Goal: Information Seeking & Learning: Find specific fact

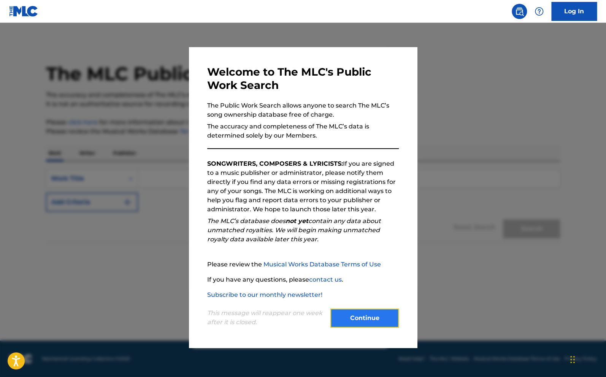
click at [354, 322] on button "Continue" at bounding box center [364, 318] width 68 height 19
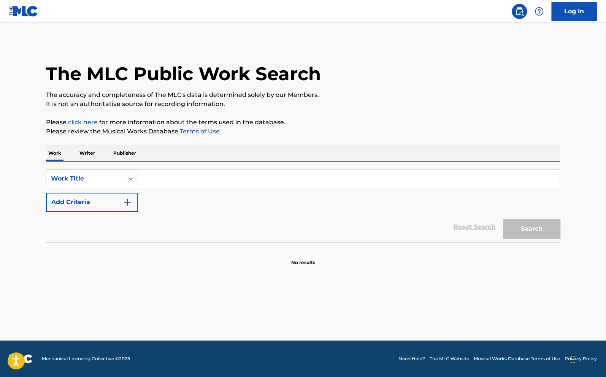
click at [252, 171] on input "Search Form" at bounding box center [348, 179] width 421 height 18
paste input "[PERSON_NAME]"
type input "[PERSON_NAME]"
click at [518, 231] on button "Search" at bounding box center [531, 228] width 57 height 19
click at [295, 185] on input "Search Form" at bounding box center [348, 179] width 421 height 18
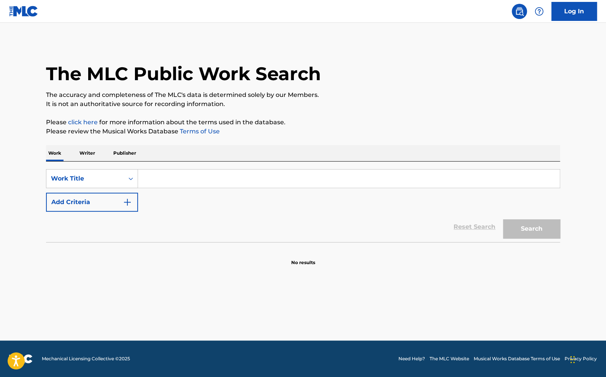
paste input "[PERSON_NAME]"
type input "[PERSON_NAME]"
click at [517, 228] on button "Search" at bounding box center [531, 228] width 57 height 19
click at [585, 115] on main "The MLC Public Work Search The accuracy and completeness of The MLC's data is d…" at bounding box center [303, 182] width 606 height 318
click at [325, 186] on input "[PERSON_NAME]" at bounding box center [348, 179] width 421 height 18
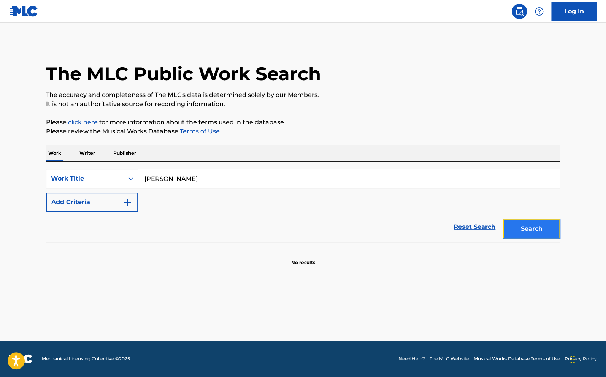
click at [544, 221] on button "Search" at bounding box center [531, 228] width 57 height 19
click at [519, 106] on p "It is not an authoritative source for recording information." at bounding box center [303, 104] width 514 height 9
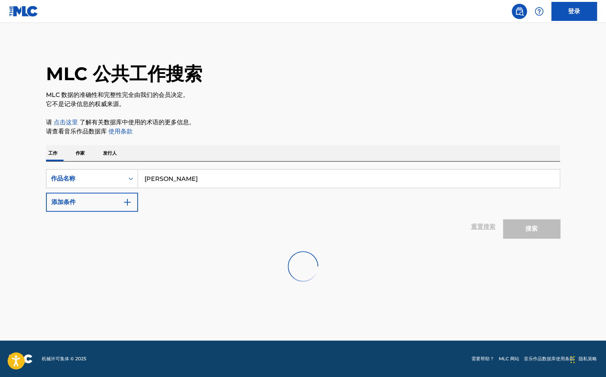
click at [601, 250] on main "MLC 公共工作搜索 MLC 数据的准确性和完整性完全由我们的会员决定。 它不是记录信息的权威来源。 请 点击这里 了解有关数据库中使用的术语的更多信息。 请…" at bounding box center [303, 182] width 606 height 318
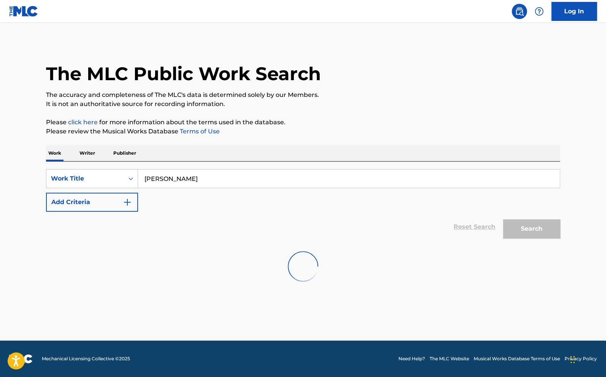
drag, startPoint x: 371, startPoint y: 140, endPoint x: 66, endPoint y: 168, distance: 306.1
click at [44, 174] on div "The MLC Public Work Search The accuracy and completeness of The MLC's data is d…" at bounding box center [303, 166] width 532 height 249
drag, startPoint x: 458, startPoint y: 64, endPoint x: 157, endPoint y: 176, distance: 320.9
click at [157, 176] on input "Search Form" at bounding box center [348, 179] width 421 height 18
paste input "[PERSON_NAME]"
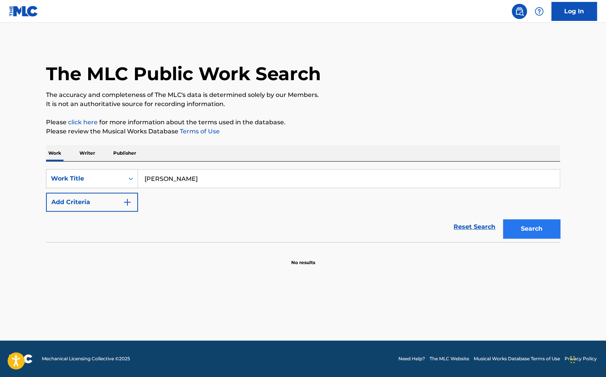
type input "[PERSON_NAME]"
click at [528, 228] on button "Search" at bounding box center [531, 228] width 57 height 19
click at [599, 151] on main "The MLC Public Work Search The accuracy and completeness of The MLC's data is d…" at bounding box center [303, 182] width 606 height 318
click at [569, 91] on div "The MLC Public Work Search The accuracy and completeness of The MLC's data is d…" at bounding box center [303, 166] width 532 height 249
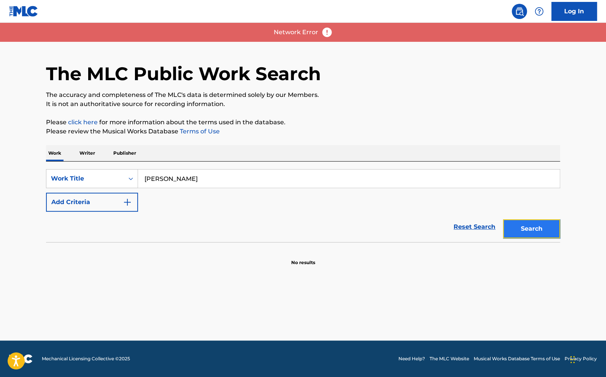
click at [523, 229] on button "Search" at bounding box center [531, 228] width 57 height 19
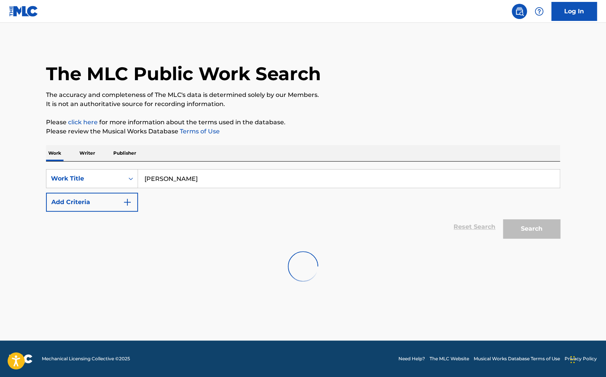
click at [555, 116] on div "The MLC Public Work Search The accuracy and completeness of The MLC's data is d…" at bounding box center [303, 166] width 532 height 249
click at [95, 154] on p "Writer" at bounding box center [87, 153] width 20 height 16
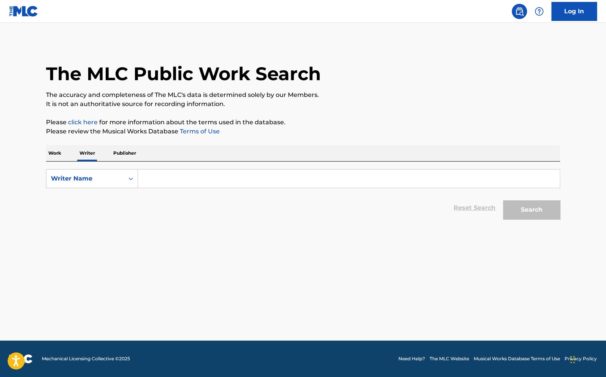
click at [68, 158] on div "Work Writer Publisher" at bounding box center [303, 153] width 514 height 16
click at [53, 154] on p "Work" at bounding box center [54, 153] width 17 height 16
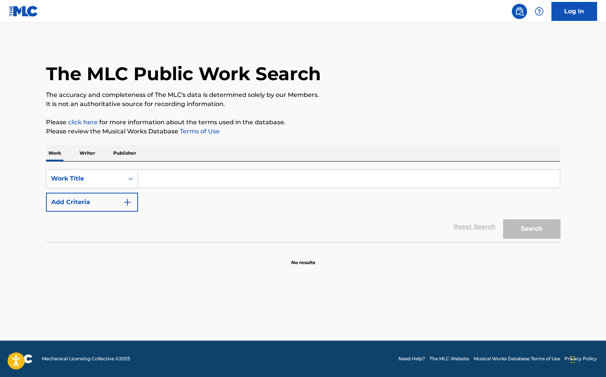
click at [151, 171] on input "Search Form" at bounding box center [348, 179] width 421 height 18
type input "[PERSON_NAME]"
click at [546, 229] on button "Search" at bounding box center [531, 228] width 57 height 19
click at [571, 163] on main "The MLC Public Work Search The accuracy and completeness of The MLC's data is d…" at bounding box center [303, 182] width 606 height 318
click at [588, 109] on main "The MLC Public Work Search The accuracy and completeness of The MLC's data is d…" at bounding box center [303, 182] width 606 height 318
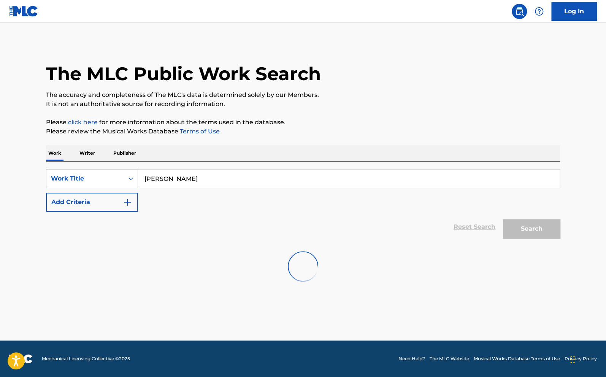
click at [582, 118] on main "The MLC Public Work Search The accuracy and completeness of The MLC's data is d…" at bounding box center [303, 182] width 606 height 318
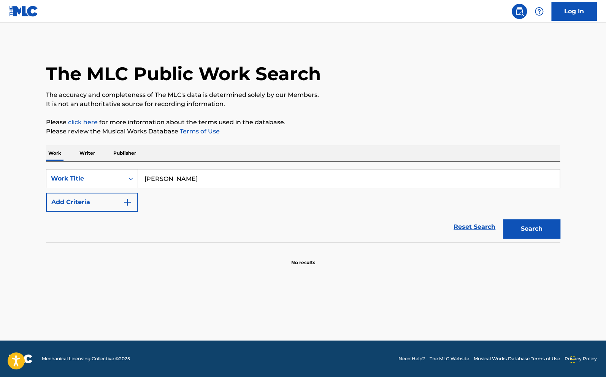
click at [559, 139] on div "The MLC Public Work Search The accuracy and completeness of The MLC's data is d…" at bounding box center [303, 154] width 532 height 224
click at [564, 125] on div "The MLC Public Work Search The accuracy and completeness of The MLC's data is d…" at bounding box center [303, 154] width 532 height 224
drag, startPoint x: 534, startPoint y: 226, endPoint x: 511, endPoint y: 232, distance: 24.3
click at [528, 226] on button "Search" at bounding box center [531, 228] width 57 height 19
click at [545, 231] on button "Search" at bounding box center [531, 228] width 57 height 19
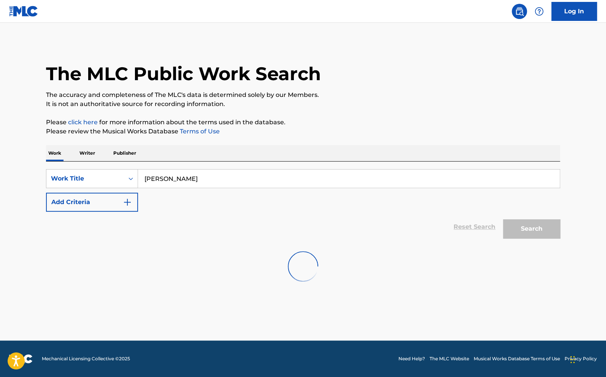
click at [578, 95] on main "The MLC Public Work Search The accuracy and completeness of The MLC's data is d…" at bounding box center [303, 182] width 606 height 318
click at [558, 133] on p "Please review the Musical Works Database Terms of Use" at bounding box center [303, 131] width 514 height 9
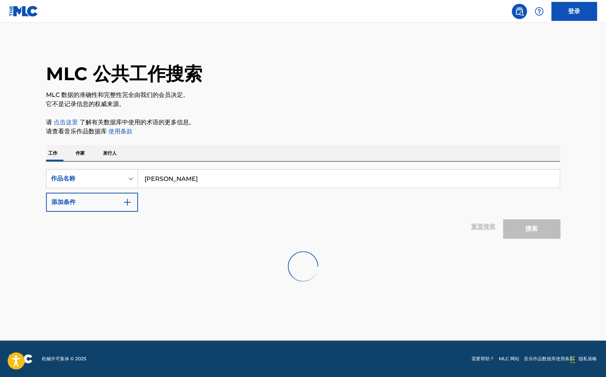
click at [67, 121] on link "点击这里" at bounding box center [66, 122] width 24 height 7
click at [520, 13] on img at bounding box center [519, 11] width 9 height 9
click at [166, 180] on input "搜索表格" at bounding box center [348, 179] width 421 height 18
type input "[PERSON_NAME]"
click at [528, 228] on button "搜索" at bounding box center [531, 228] width 57 height 19
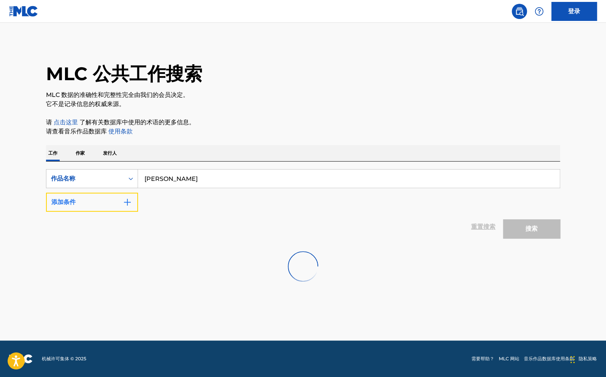
click at [129, 193] on button "添加条件" at bounding box center [92, 202] width 92 height 19
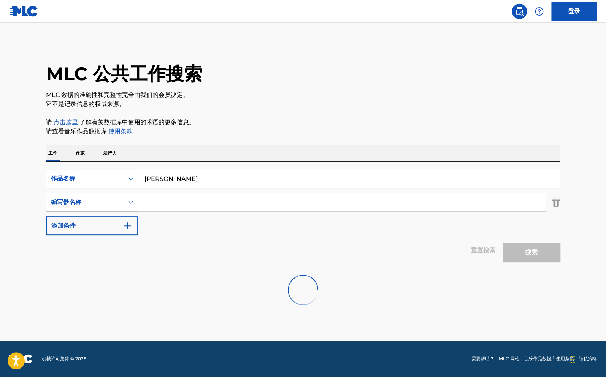
click at [122, 199] on div "编写器名称" at bounding box center [85, 202] width 78 height 14
click at [110, 219] on div "作家 IPI" at bounding box center [91, 221] width 91 height 19
click at [537, 180] on input "[PERSON_NAME]" at bounding box center [348, 179] width 421 height 18
click at [356, 190] on div "SearchWithCriteriaa3509067-fbac-4a11-8e07-c75b864803ce 作品名称 Tou Qing SearchWith…" at bounding box center [303, 202] width 514 height 66
drag, startPoint x: 356, startPoint y: 193, endPoint x: 355, endPoint y: 198, distance: 5.3
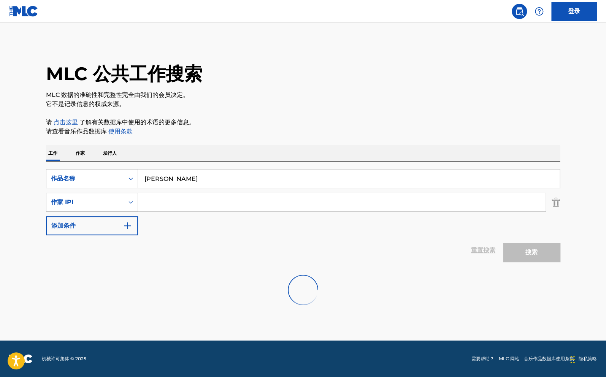
click at [356, 194] on div "搜索表格" at bounding box center [342, 202] width 408 height 19
click at [355, 198] on input "搜索表格" at bounding box center [341, 202] width 407 height 18
paste input "Mo Wen Wei"
type input "Mo Wen Wei"
click at [326, 176] on input "[PERSON_NAME]" at bounding box center [348, 179] width 421 height 18
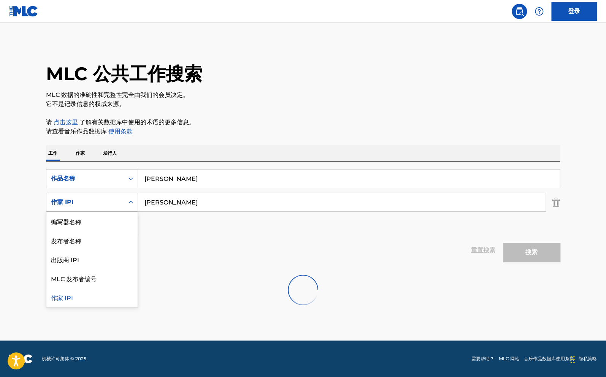
click at [133, 205] on icon "搜索表格" at bounding box center [131, 202] width 8 height 8
click at [119, 239] on div "发布者名称" at bounding box center [91, 240] width 91 height 19
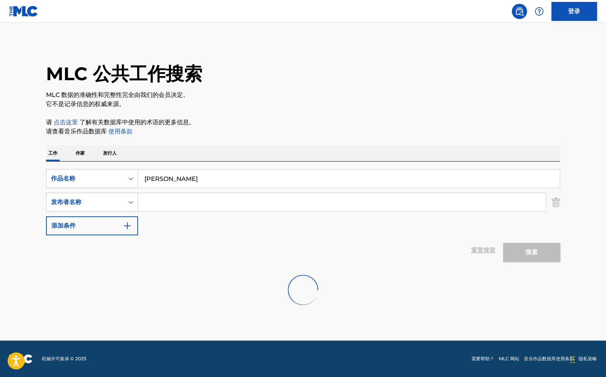
click at [177, 205] on input "搜索表格" at bounding box center [341, 202] width 407 height 18
click at [576, 133] on main "MLC 公共工作搜索 MLC 数据的准确性和完整性完全由我们的会员决定。 它不是记录信息的权威来源。 请 点击这里 了解有关数据库中使用的术语的更多信息。 请…" at bounding box center [303, 182] width 606 height 318
click at [369, 203] on input "搜索表格" at bounding box center [341, 202] width 407 height 18
paste input "Mo Wen Wei"
type input "Mo Wen Wei"
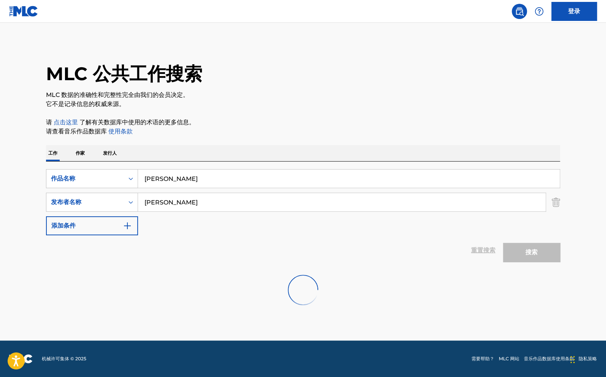
click at [316, 267] on div at bounding box center [303, 290] width 514 height 49
click at [523, 252] on button "搜索" at bounding box center [531, 252] width 57 height 19
click at [537, 259] on button "搜索" at bounding box center [531, 252] width 57 height 19
click at [539, 259] on button "搜索" at bounding box center [531, 252] width 57 height 19
click at [559, 204] on img "搜索表格" at bounding box center [555, 202] width 8 height 19
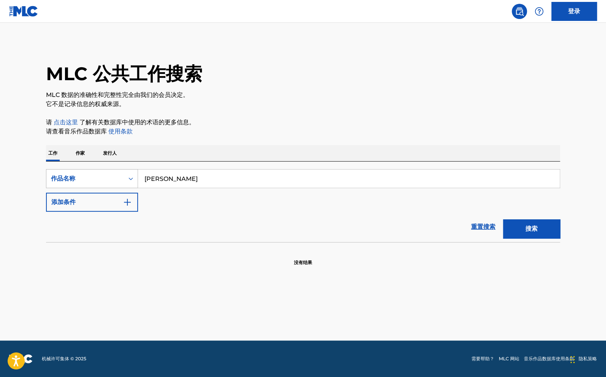
drag, startPoint x: 191, startPoint y: 179, endPoint x: 125, endPoint y: 180, distance: 66.1
click at [120, 180] on div "SearchWithCriteriaa3509067-fbac-4a11-8e07-c75b864803ce 作品名称 Tou Qing" at bounding box center [303, 178] width 514 height 19
paste input "music purchase"
click at [549, 233] on button "搜索" at bounding box center [531, 228] width 57 height 19
drag, startPoint x: 227, startPoint y: 179, endPoint x: 78, endPoint y: 179, distance: 148.6
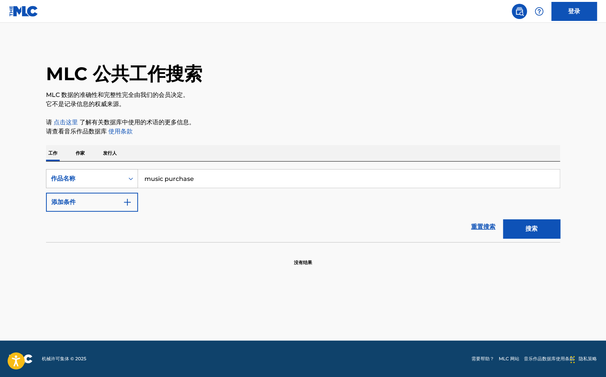
click at [62, 181] on div "SearchWithCriteriaa3509067-fbac-4a11-8e07-c75b864803ce 作品名称 music purchase" at bounding box center [303, 178] width 514 height 19
paste input "At My worst"
type input "At My worst"
drag, startPoint x: 549, startPoint y: 231, endPoint x: 528, endPoint y: 241, distance: 23.1
click at [548, 231] on button "搜索" at bounding box center [531, 228] width 57 height 19
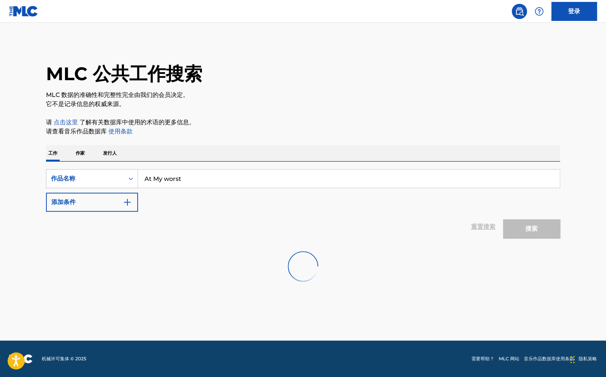
click at [251, 190] on div "SearchWithCriteriaa3509067-fbac-4a11-8e07-c75b864803ce 作品名称 At My worst 添加条件" at bounding box center [303, 190] width 514 height 43
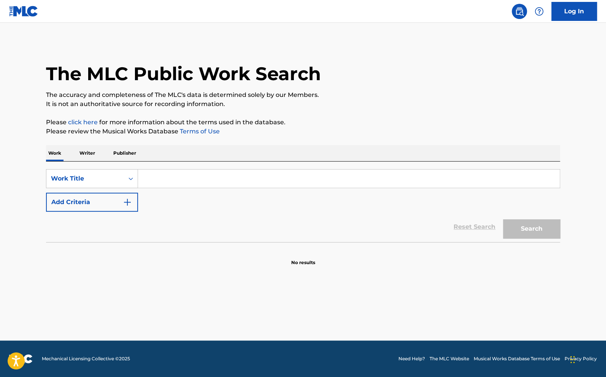
click at [88, 153] on p "Writer" at bounding box center [87, 153] width 20 height 16
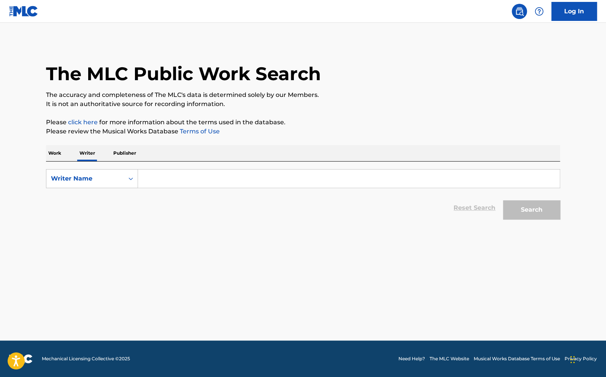
click at [211, 186] on input "Search Form" at bounding box center [348, 179] width 421 height 18
type input "[PERSON_NAME]"
click at [62, 155] on p "Work" at bounding box center [54, 153] width 17 height 16
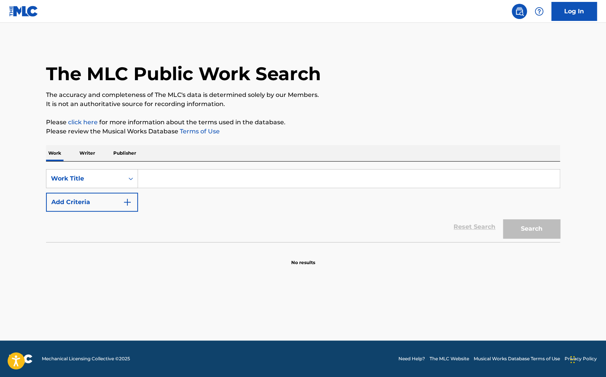
click at [198, 180] on input "Search Form" at bounding box center [348, 179] width 421 height 18
type input "[PERSON_NAME]"
drag, startPoint x: 512, startPoint y: 226, endPoint x: 427, endPoint y: 212, distance: 86.3
click at [512, 225] on button "Search" at bounding box center [531, 228] width 57 height 19
click at [553, 111] on div "The MLC Public Work Search The accuracy and completeness of The MLC's data is d…" at bounding box center [303, 166] width 532 height 249
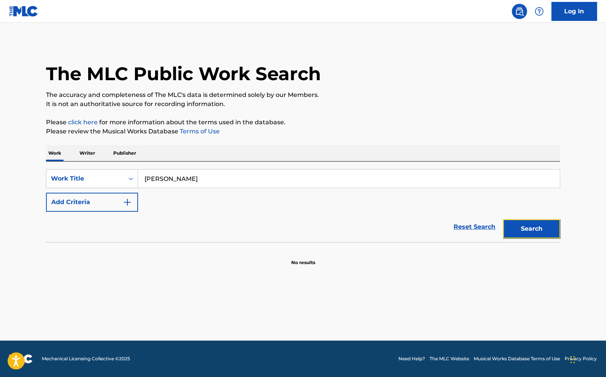
click at [554, 222] on button "Search" at bounding box center [531, 228] width 57 height 19
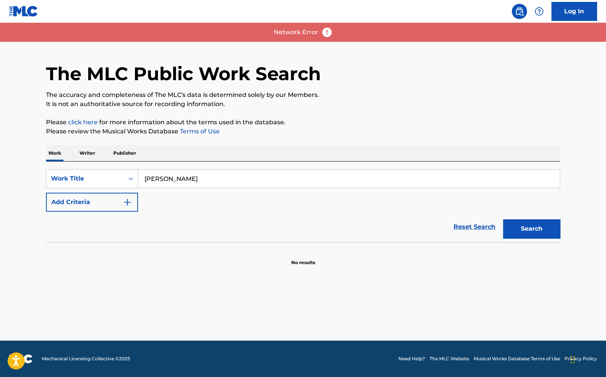
click at [573, 115] on main "The MLC Public Work Search The accuracy and completeness of The MLC's data is d…" at bounding box center [303, 182] width 606 height 318
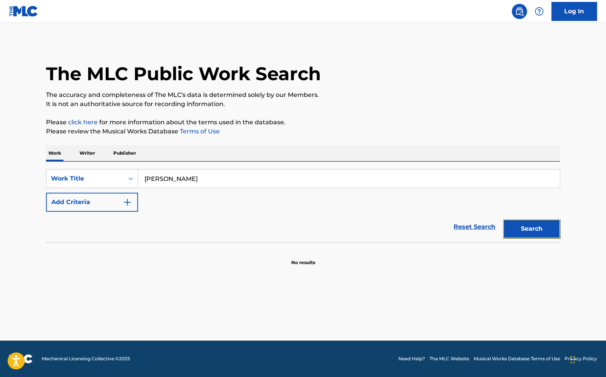
click at [541, 231] on button "Search" at bounding box center [531, 228] width 57 height 19
drag, startPoint x: 572, startPoint y: 114, endPoint x: 569, endPoint y: 139, distance: 25.3
click at [572, 113] on main "The MLC Public Work Search The accuracy and completeness of The MLC's data is d…" at bounding box center [303, 182] width 606 height 318
click at [537, 227] on button "Search" at bounding box center [531, 228] width 57 height 19
click at [558, 131] on p "Please review the Musical Works Database Terms of Use" at bounding box center [303, 131] width 514 height 9
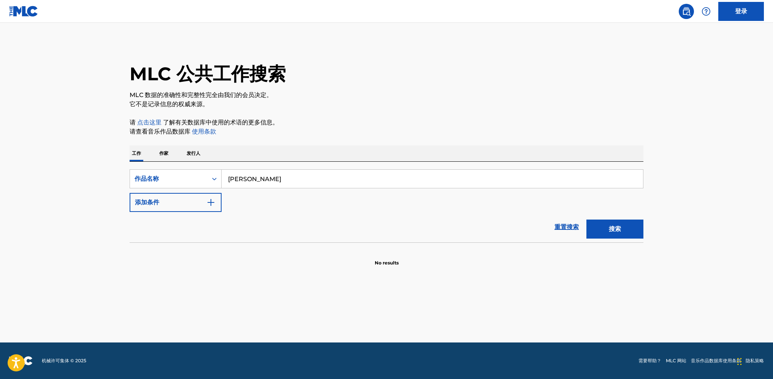
click at [616, 234] on button "搜索" at bounding box center [614, 228] width 57 height 19
click at [637, 237] on button "搜索" at bounding box center [614, 228] width 57 height 19
click at [614, 233] on button "搜索" at bounding box center [614, 228] width 57 height 19
click at [642, 230] on button "搜索" at bounding box center [614, 228] width 57 height 19
